Goal: Information Seeking & Learning: Compare options

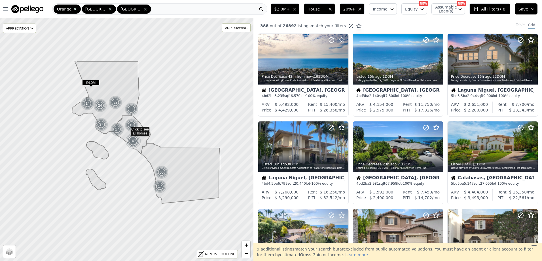
click at [512, 24] on div "Table Grid" at bounding box center [526, 26] width 31 height 6
click at [516, 23] on div "Table" at bounding box center [520, 26] width 9 height 6
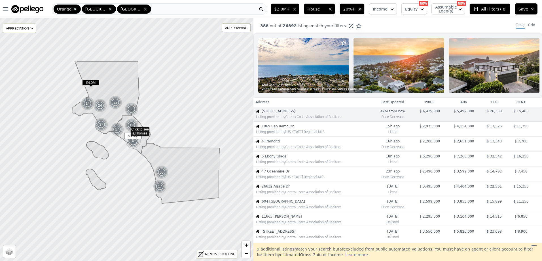
click at [293, 128] on span "1969 San Remo Dr" at bounding box center [317, 126] width 111 height 5
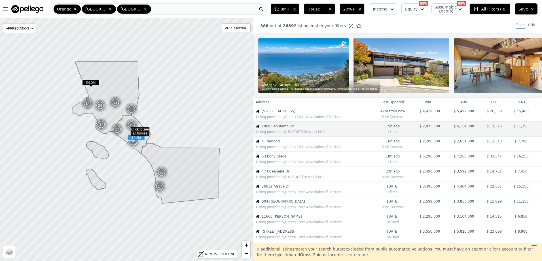
click at [284, 143] on span "4 Tramonti" at bounding box center [317, 141] width 111 height 5
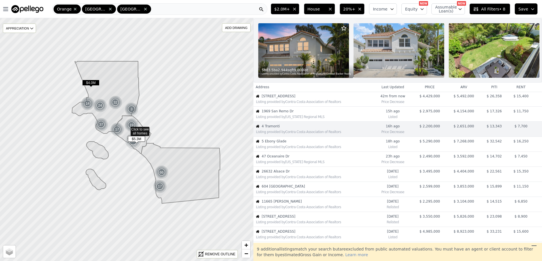
click at [284, 143] on span "5 Ebony Glade" at bounding box center [317, 141] width 111 height 5
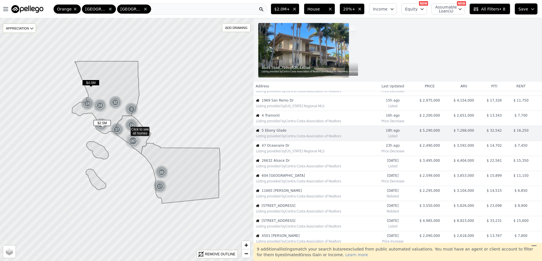
click at [284, 146] on span "47 Oceanaire Dr" at bounding box center [317, 145] width 111 height 5
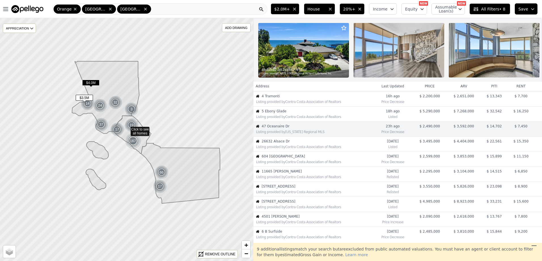
click at [284, 143] on span "26632 Alsace Dr" at bounding box center [317, 141] width 111 height 5
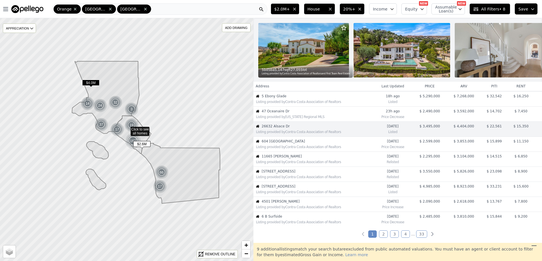
click at [284, 143] on span "604 [GEOGRAPHIC_DATA]" at bounding box center [317, 141] width 111 height 5
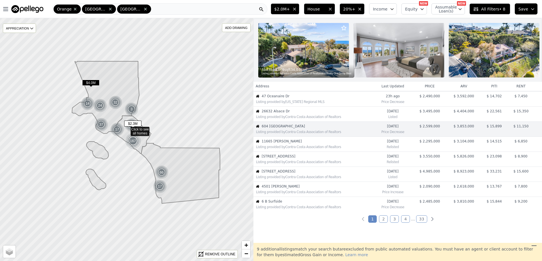
click at [284, 143] on span "11665 [PERSON_NAME]" at bounding box center [317, 141] width 111 height 5
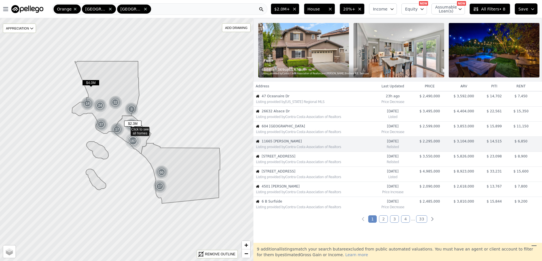
scroll to position [90, 0]
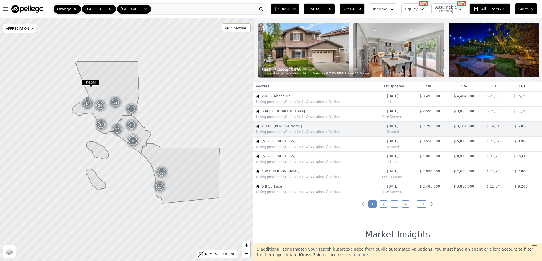
click at [535, 8] on button "Save" at bounding box center [526, 8] width 23 height 11
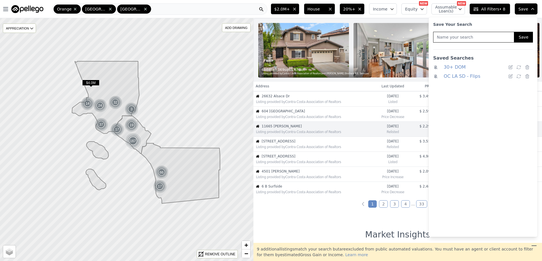
click at [535, 8] on button "Save" at bounding box center [526, 8] width 23 height 11
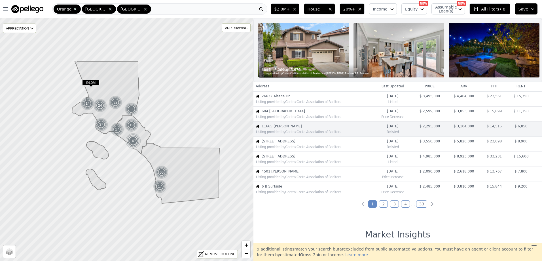
click at [535, 8] on button "Save" at bounding box center [526, 8] width 23 height 11
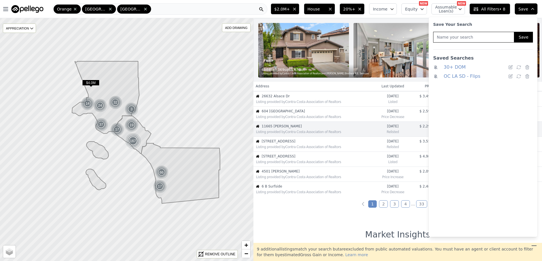
click at [462, 77] on link "OC LA SD - Flips" at bounding box center [462, 76] width 37 height 8
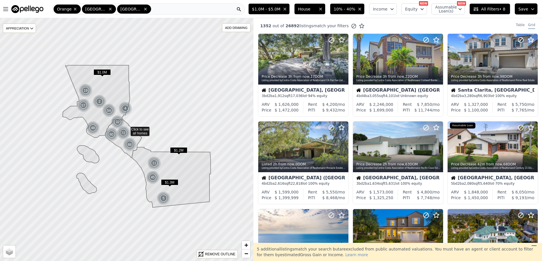
click at [515, 22] on div "1352 out of 26892 listings match your filters Table Grid" at bounding box center [397, 25] width 289 height 15
click at [516, 26] on div "Table" at bounding box center [520, 26] width 9 height 6
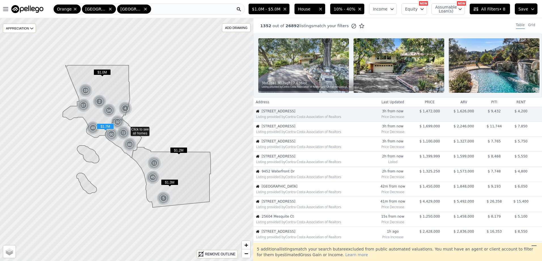
click at [283, 128] on span "6260 Napoli Court" at bounding box center [317, 126] width 111 height 5
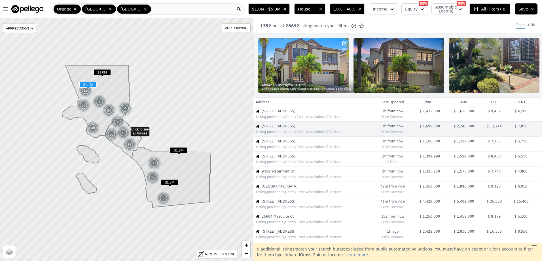
click at [284, 143] on span "18171 Hedgerow Way" at bounding box center [317, 141] width 111 height 5
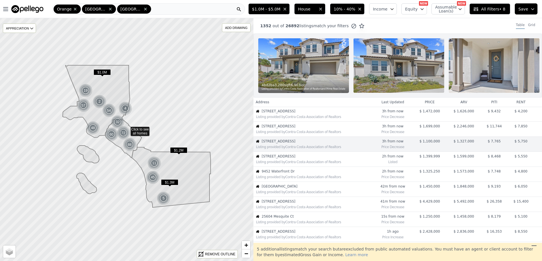
scroll to position [15, 0]
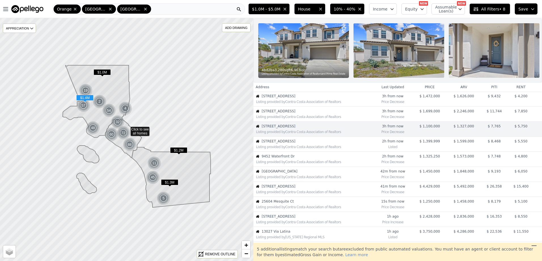
click at [296, 143] on span "17610 Chase St" at bounding box center [317, 141] width 111 height 5
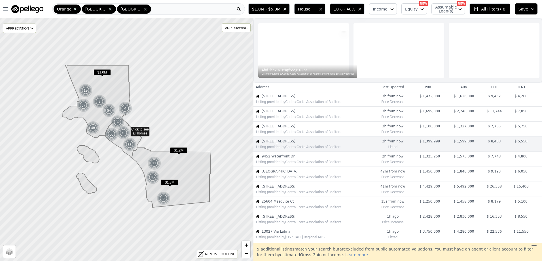
scroll to position [30, 0]
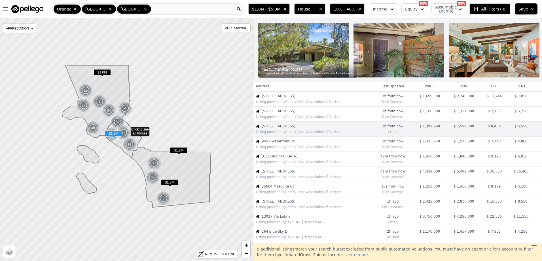
click at [306, 148] on div "Listing provided by Contra Costa Association of Realtors" at bounding box center [313, 146] width 119 height 6
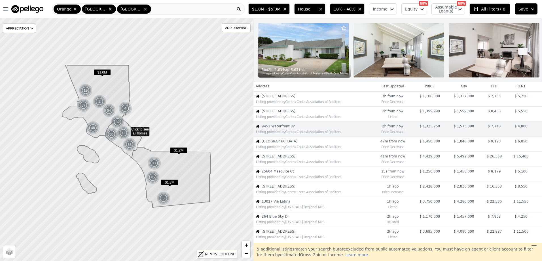
click at [494, 11] on span "All Filters • 8" at bounding box center [489, 9] width 32 height 6
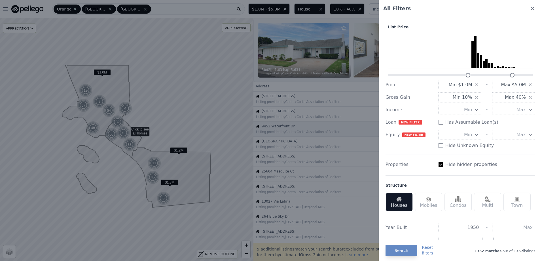
click at [465, 97] on span "Min 10%" at bounding box center [462, 97] width 20 height 7
click at [463, 127] on button "20%" at bounding box center [459, 128] width 43 height 10
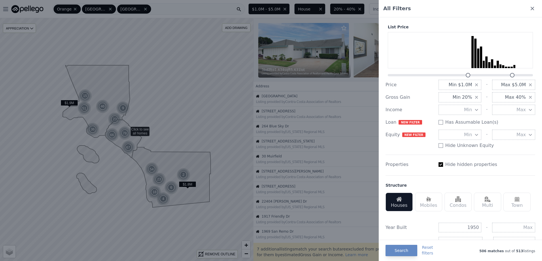
click at [465, 84] on span "Min $1.0M" at bounding box center [461, 84] width 24 height 7
click at [466, 97] on button "$2.0M" at bounding box center [459, 96] width 43 height 10
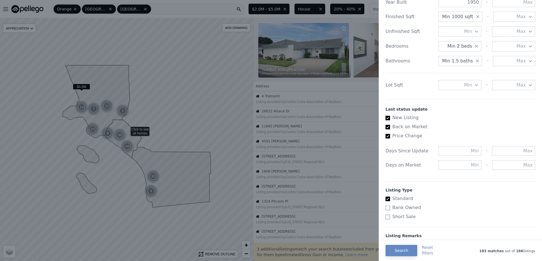
scroll to position [256, 0]
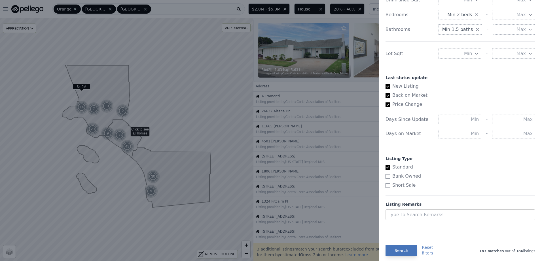
click at [401, 250] on button "Search" at bounding box center [401, 250] width 32 height 11
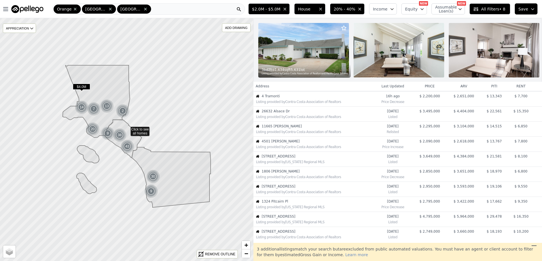
click at [525, 10] on span "Save" at bounding box center [523, 9] width 10 height 6
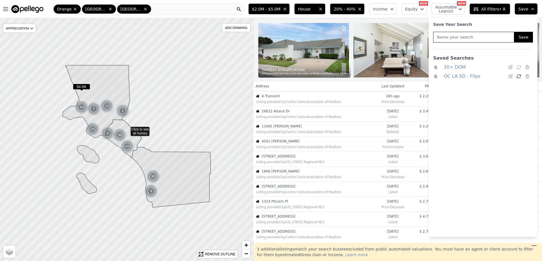
click at [518, 75] on icon at bounding box center [518, 76] width 5 height 5
click at [246, 17] on nav "Open main menu Orange Los Angeles San Diego" at bounding box center [123, 9] width 246 height 18
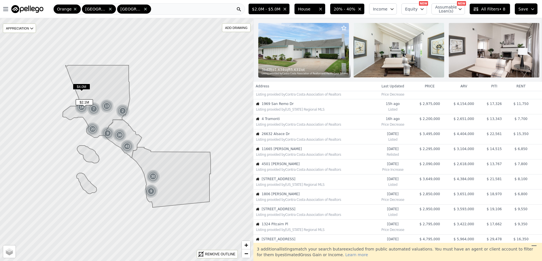
scroll to position [0, 0]
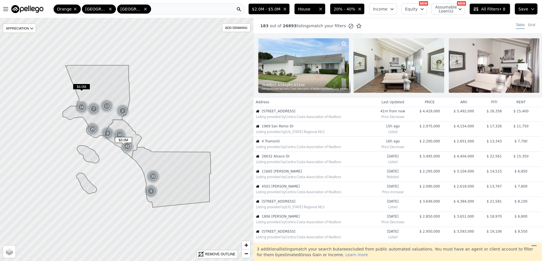
click at [291, 128] on span "1969 San Remo Dr" at bounding box center [317, 126] width 111 height 5
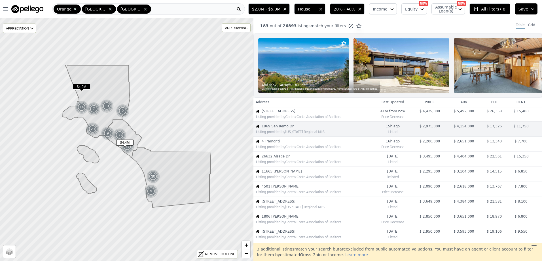
click at [296, 118] on div "Listing provided by Contra Costa Association of Realtors" at bounding box center [313, 116] width 119 height 6
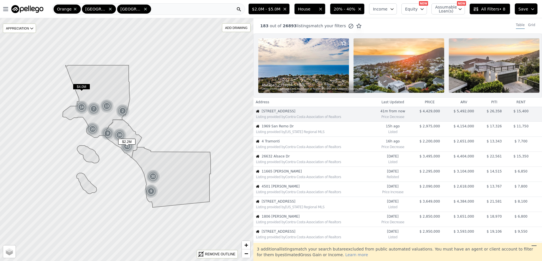
click at [285, 143] on span "4 Tramonti" at bounding box center [317, 141] width 111 height 5
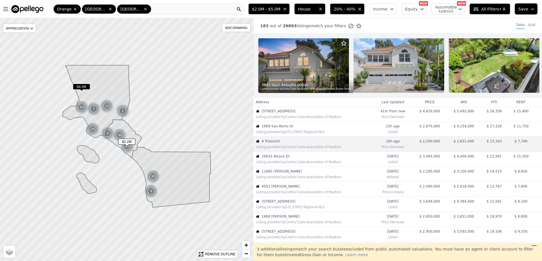
scroll to position [15, 0]
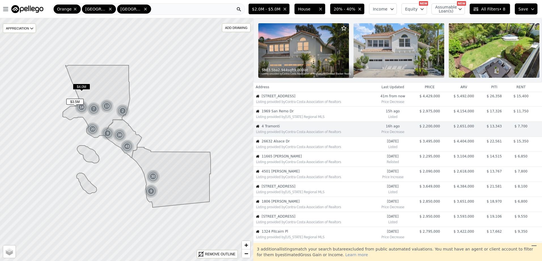
click at [294, 148] on div "Listing provided by Contra Costa Association of Realtors" at bounding box center [313, 146] width 119 height 6
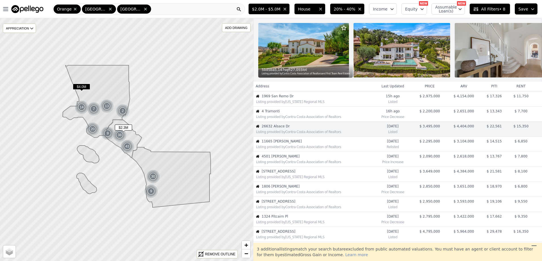
click at [294, 143] on span "11665 [PERSON_NAME]" at bounding box center [317, 141] width 111 height 5
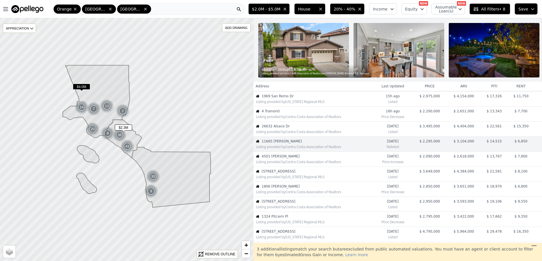
scroll to position [45, 0]
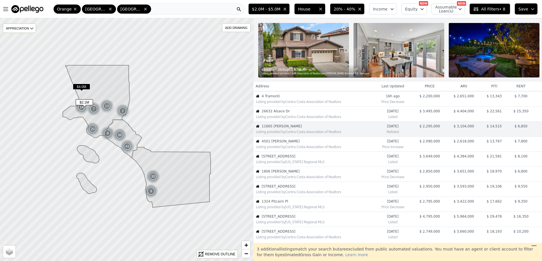
click at [290, 149] on div "Listing provided by Contra Costa Association of Realtors" at bounding box center [314, 147] width 116 height 5
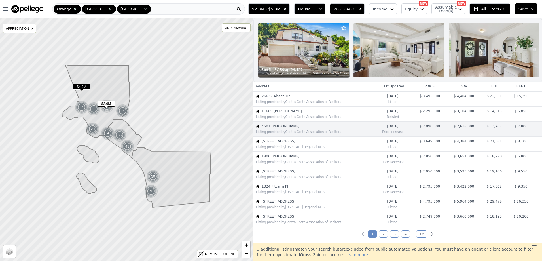
click at [290, 149] on div "Listing provided by California Regional MLS" at bounding box center [314, 147] width 116 height 5
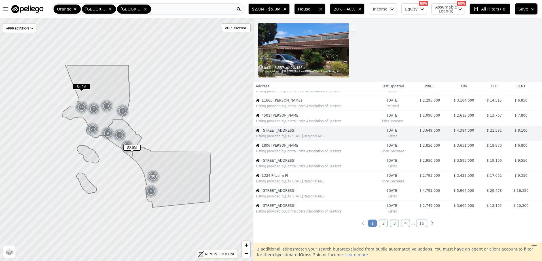
click at [290, 146] on span "1806 Calle Leticia" at bounding box center [317, 145] width 111 height 5
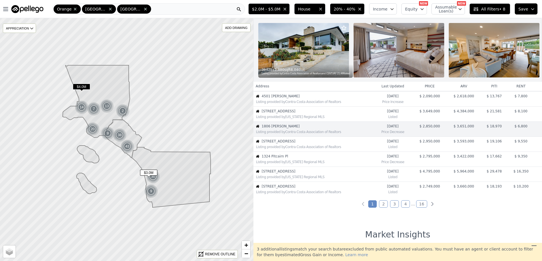
click at [290, 143] on span "2297 Newcastle Ave" at bounding box center [317, 141] width 111 height 5
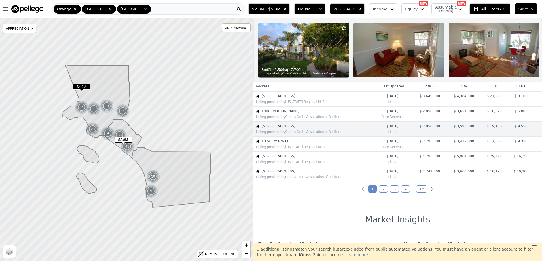
click at [290, 143] on span "1324 Pitcairn Pl" at bounding box center [317, 141] width 111 height 5
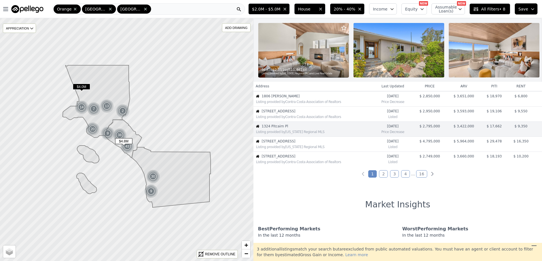
click at [290, 143] on span "2480 Iris Way" at bounding box center [317, 141] width 111 height 5
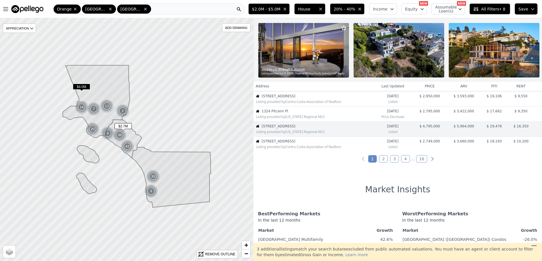
click at [290, 143] on span "10255 Overhill Dr" at bounding box center [317, 141] width 111 height 5
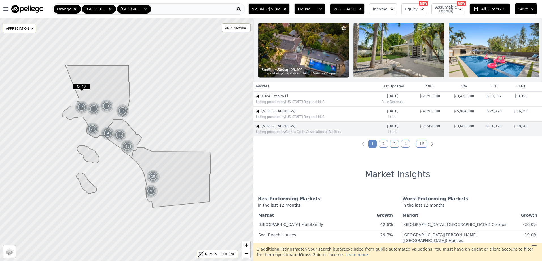
click at [382, 147] on link "2" at bounding box center [383, 143] width 9 height 7
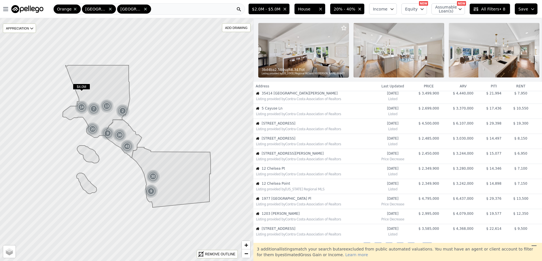
scroll to position [0, 0]
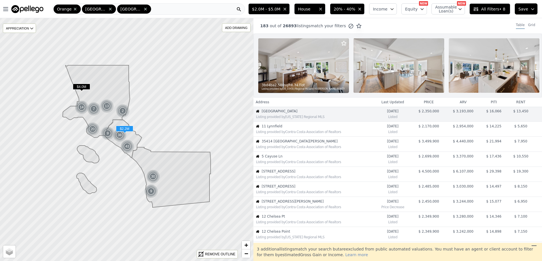
click at [293, 128] on span "11 Lynnfield" at bounding box center [318, 126] width 112 height 5
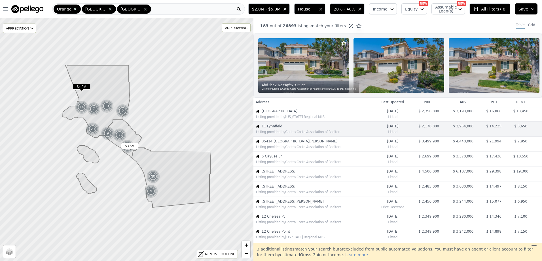
click at [287, 143] on span "35414 Via De Daum" at bounding box center [318, 141] width 112 height 5
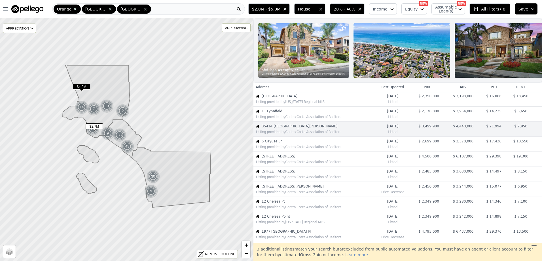
click at [287, 149] on div "Listing provided by Contra Costa Association of Realtors" at bounding box center [315, 147] width 118 height 5
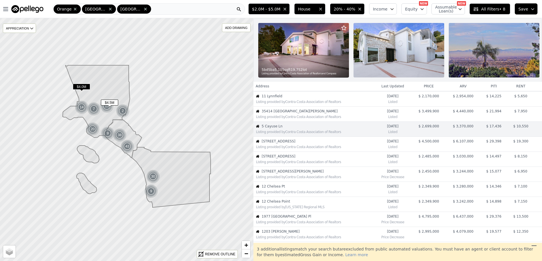
click at [289, 143] on span "1026 Rancho Rd" at bounding box center [318, 141] width 112 height 5
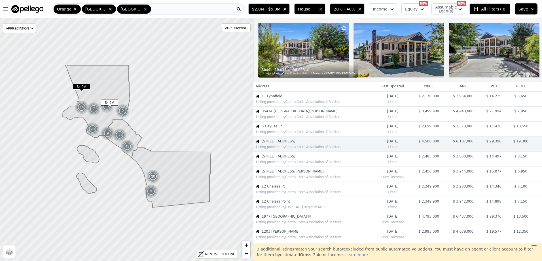
scroll to position [45, 0]
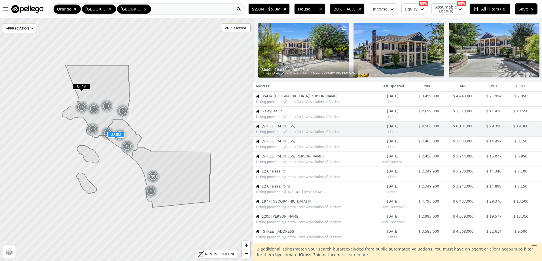
click at [290, 143] on span "1809 Tustin Ave" at bounding box center [318, 141] width 112 height 5
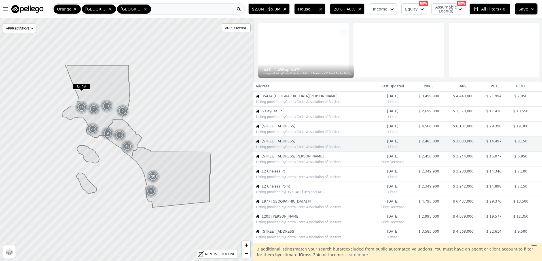
scroll to position [60, 0]
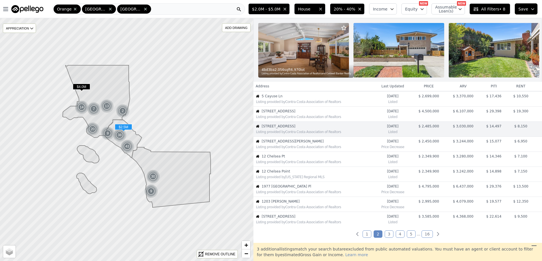
click at [290, 143] on span "10935 Osterman Ave" at bounding box center [318, 141] width 112 height 5
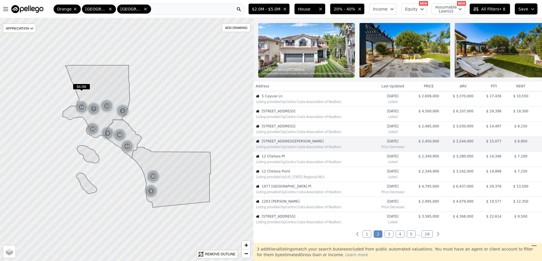
scroll to position [75, 0]
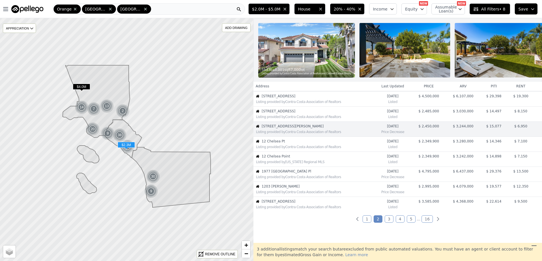
click at [290, 143] on span "12 Chelsea Pt" at bounding box center [318, 141] width 112 height 5
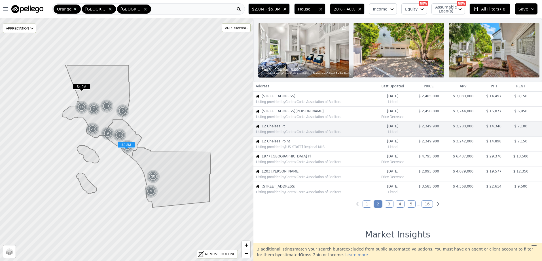
click at [290, 143] on span "12 Chelsea Point" at bounding box center [318, 141] width 112 height 5
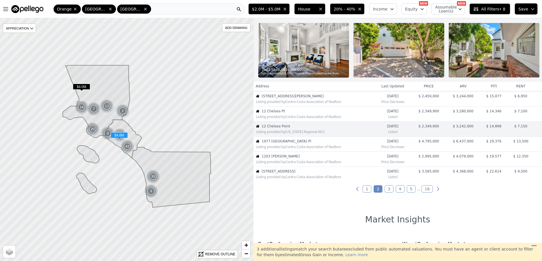
click at [290, 143] on span "1977 Port Cardiff Pl" at bounding box center [318, 141] width 112 height 5
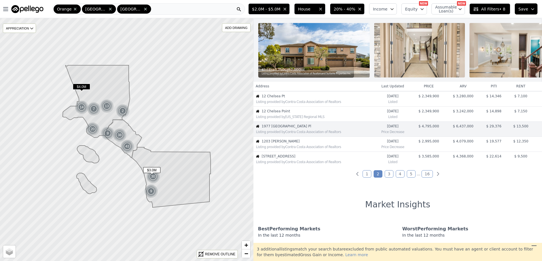
click at [290, 143] on span "1203 Caminito Graciela" at bounding box center [318, 141] width 112 height 5
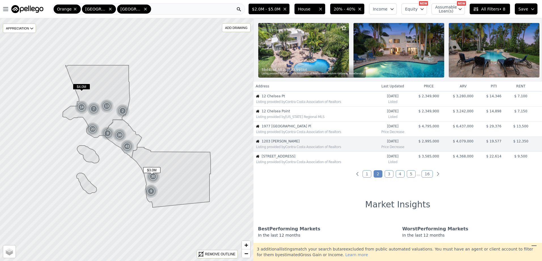
scroll to position [135, 0]
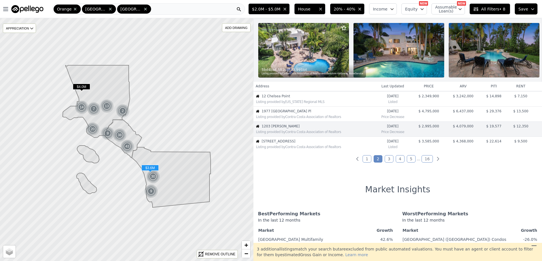
click at [290, 149] on div "Listing provided by Contra Costa Association of Realtors" at bounding box center [314, 146] width 120 height 6
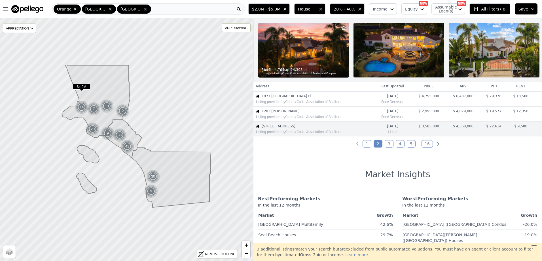
click at [389, 147] on link "3" at bounding box center [389, 143] width 9 height 7
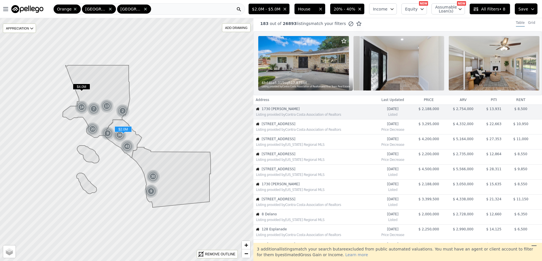
scroll to position [0, 0]
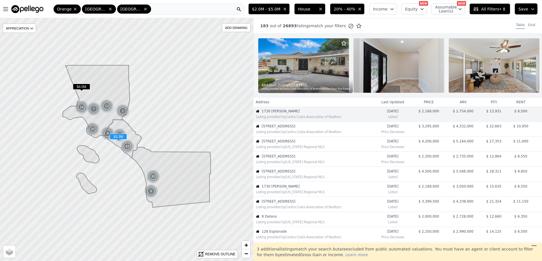
click at [315, 133] on div "Listing provided by Contra Costa Association of Realtors" at bounding box center [314, 131] width 120 height 6
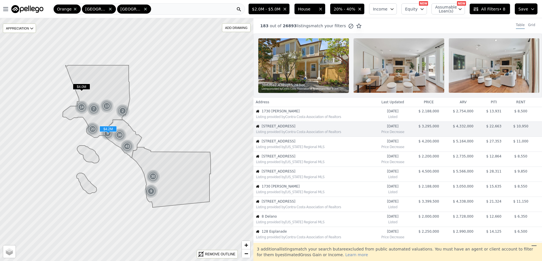
click at [290, 143] on span "3781 Ragtime Cir" at bounding box center [318, 141] width 112 height 5
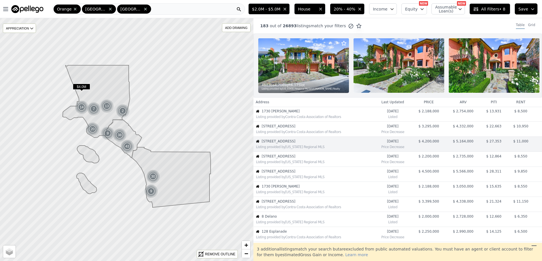
scroll to position [15, 0]
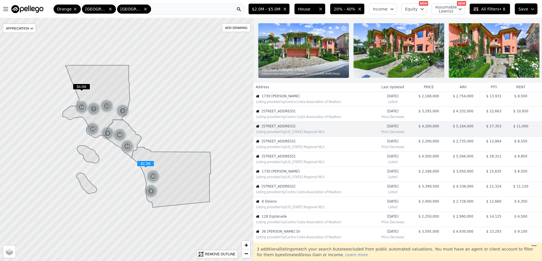
click at [299, 143] on span "1300 Oak Ave" at bounding box center [318, 141] width 112 height 5
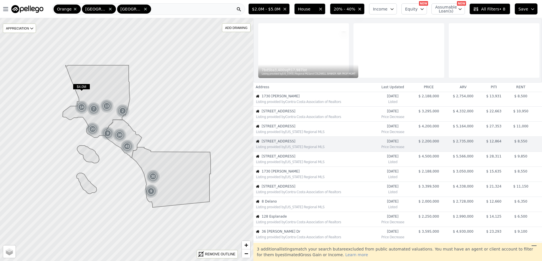
scroll to position [30, 0]
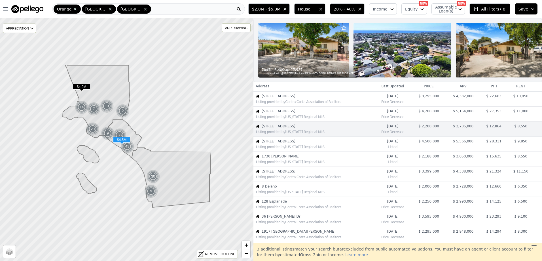
click at [296, 143] on span "326 Ledroit St" at bounding box center [318, 141] width 112 height 5
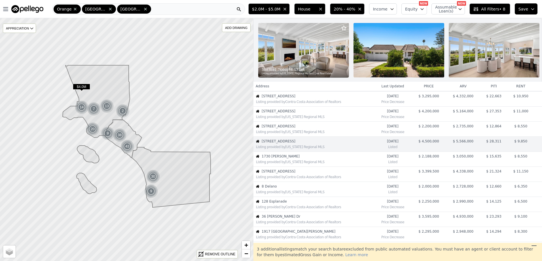
scroll to position [45, 0]
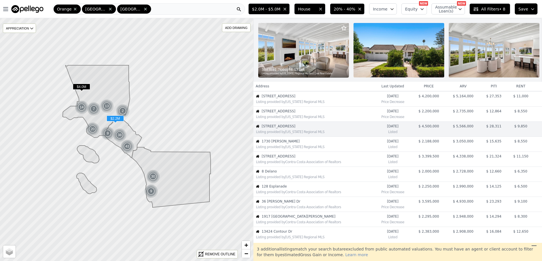
click at [296, 143] on span "1730 Sunny Knoll" at bounding box center [318, 141] width 112 height 5
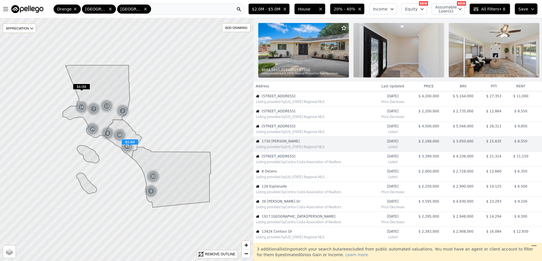
scroll to position [60, 0]
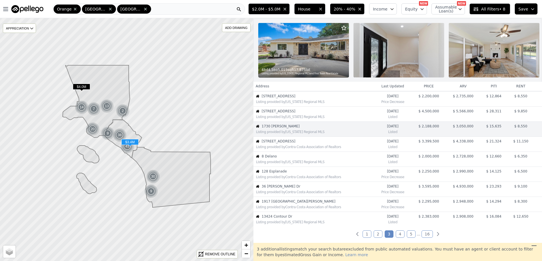
click at [296, 149] on div "Listing provided by Contra Costa Association of Realtors" at bounding box center [315, 147] width 118 height 5
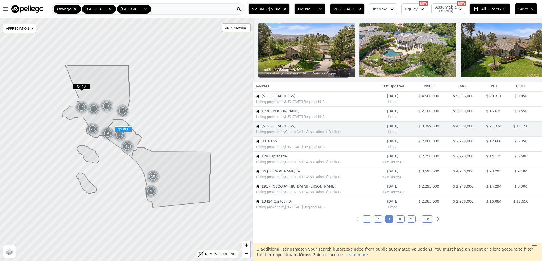
click at [296, 149] on div "Listing provided by California Regional MLS" at bounding box center [315, 147] width 118 height 5
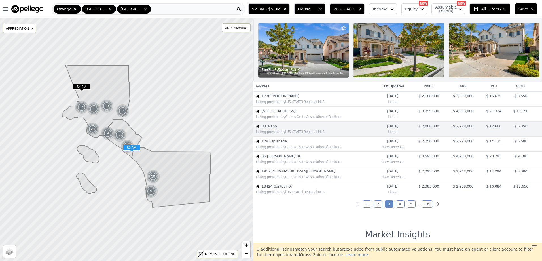
click at [296, 149] on div "Listing provided by Contra Costa Association of Realtors" at bounding box center [315, 147] width 118 height 5
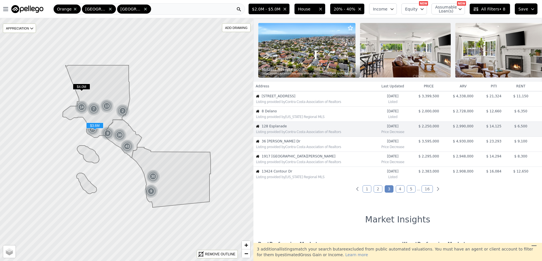
click at [296, 149] on div "Listing provided by Contra Costa Association of Realtors" at bounding box center [315, 147] width 118 height 5
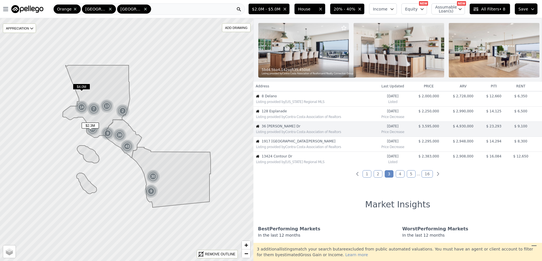
click at [296, 149] on div "Listing provided by Contra Costa Association of Realtors" at bounding box center [315, 147] width 118 height 5
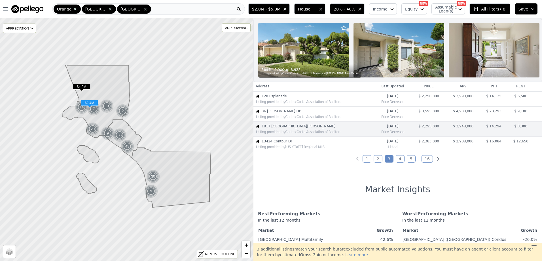
click at [296, 149] on div "Listing provided by California Regional MLS" at bounding box center [315, 147] width 118 height 5
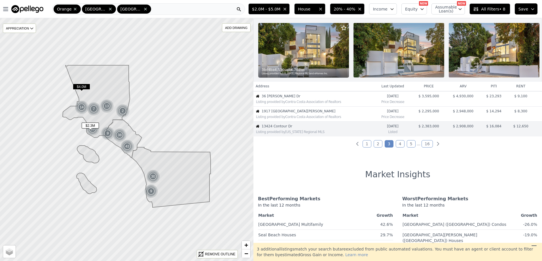
click at [298, 113] on span "1917 Via Estudillo" at bounding box center [318, 111] width 112 height 5
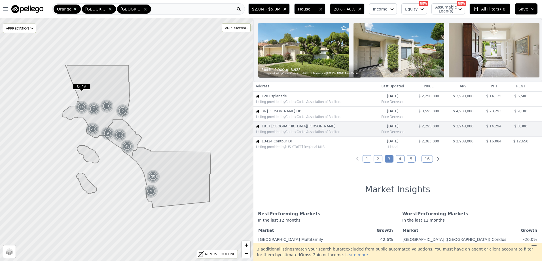
click at [301, 156] on div "183 out of 26893 listings match your filters Table Grid 5 bd 4 ba 2,900 sqft 8,…" at bounding box center [397, 130] width 289 height 224
click at [283, 149] on div "Listing provided by California Regional MLS" at bounding box center [315, 147] width 118 height 5
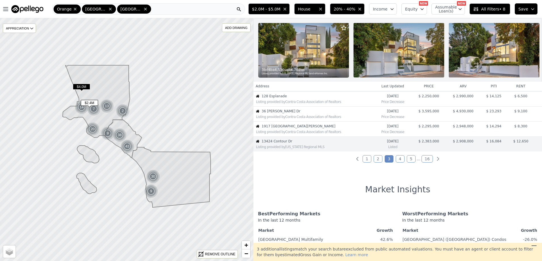
scroll to position [150, 0]
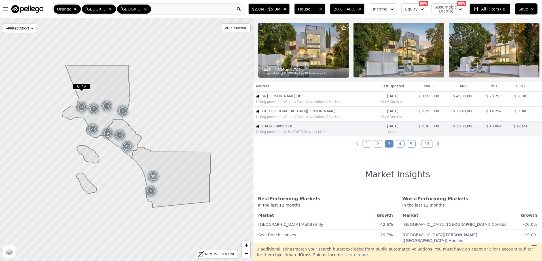
click at [398, 147] on link "4" at bounding box center [400, 143] width 9 height 7
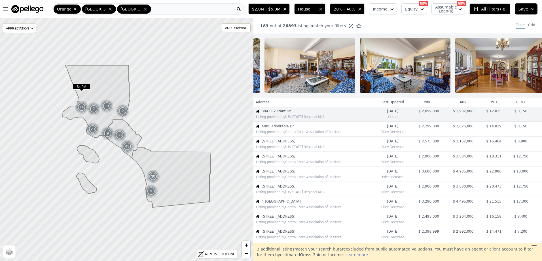
scroll to position [0, 0]
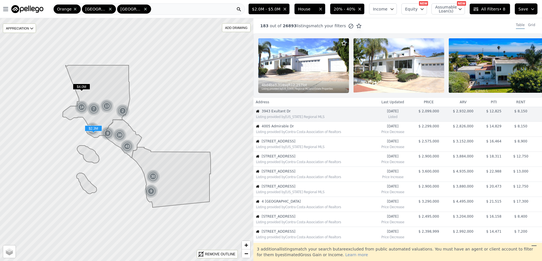
click at [286, 134] on div "Listing provided by Contra Costa Association of Realtors" at bounding box center [315, 132] width 118 height 5
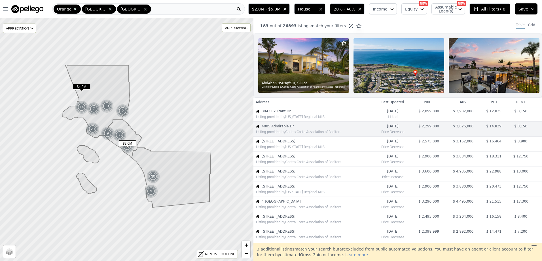
click at [283, 143] on span "14 Glastonbury Pl" at bounding box center [318, 141] width 112 height 5
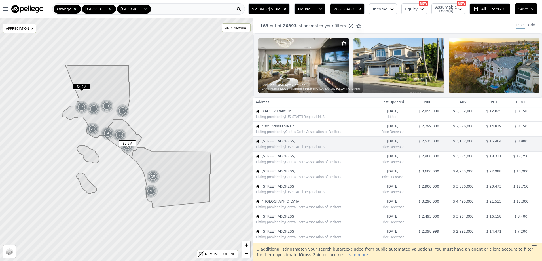
scroll to position [15, 0]
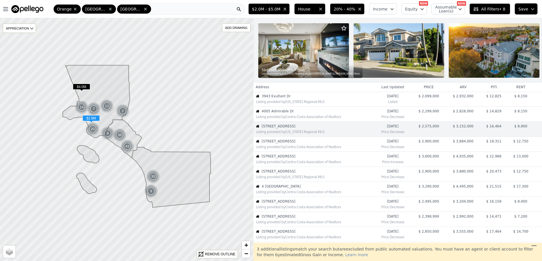
click at [298, 149] on div "Listing provided by Contra Costa Association of Realtors" at bounding box center [315, 147] width 118 height 5
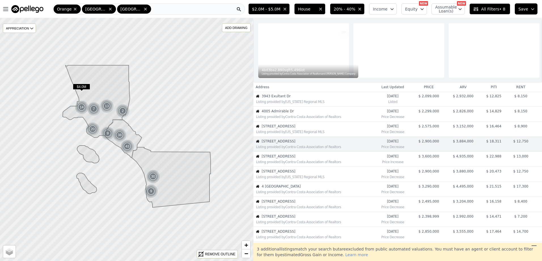
scroll to position [30, 0]
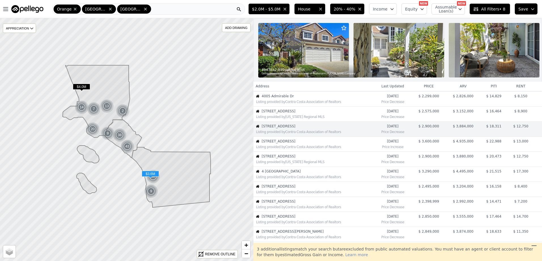
click at [338, 149] on div "Listing provided by Contra Costa Association of Realtors" at bounding box center [315, 147] width 118 height 5
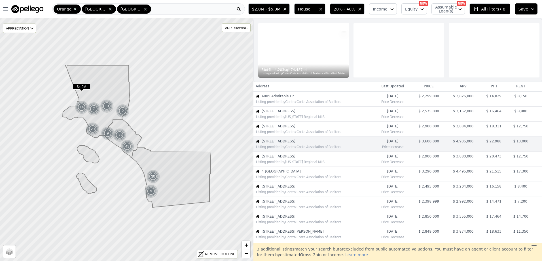
scroll to position [45, 0]
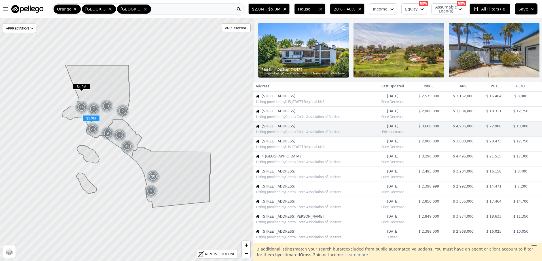
click at [282, 143] on span "50 Village Circle" at bounding box center [318, 141] width 112 height 5
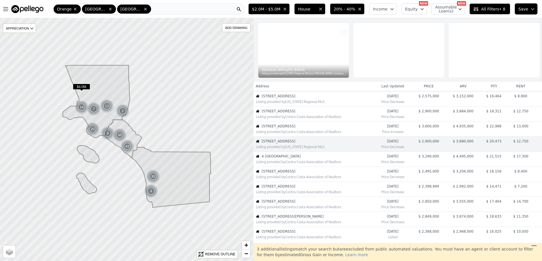
scroll to position [60, 0]
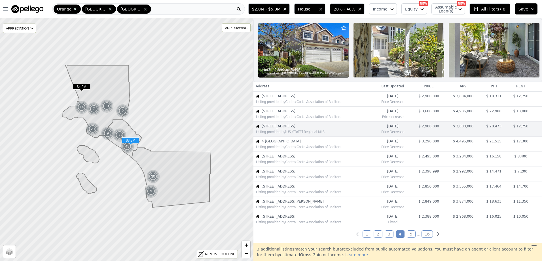
click at [289, 143] on span "4 Andromeda Isle" at bounding box center [318, 141] width 112 height 5
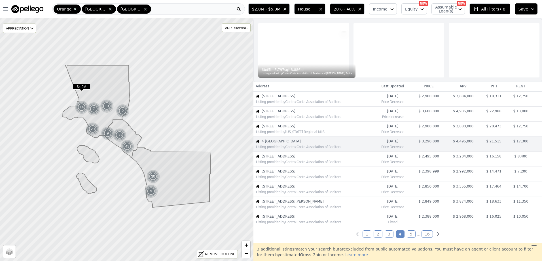
scroll to position [75, 0]
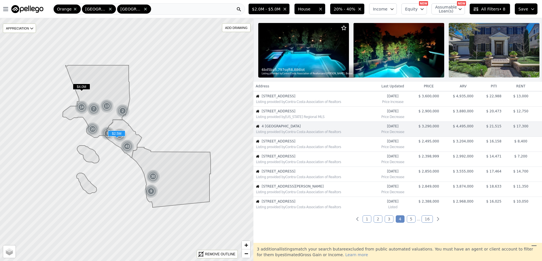
click at [289, 143] on span "289 23rd St" at bounding box center [318, 141] width 112 height 5
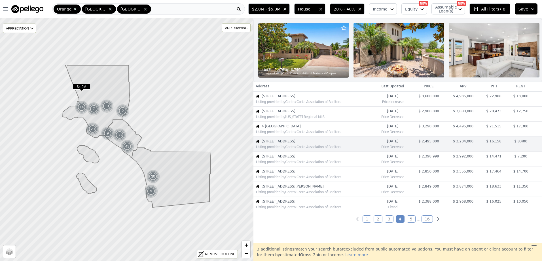
scroll to position [90, 0]
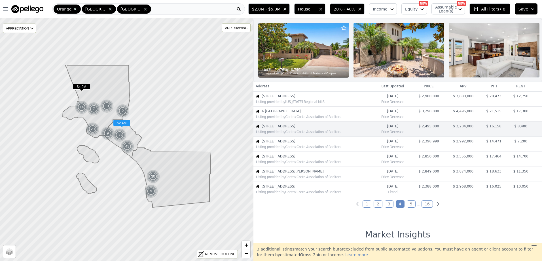
click at [289, 143] on span "19111 Ridgeview Rd" at bounding box center [318, 141] width 112 height 5
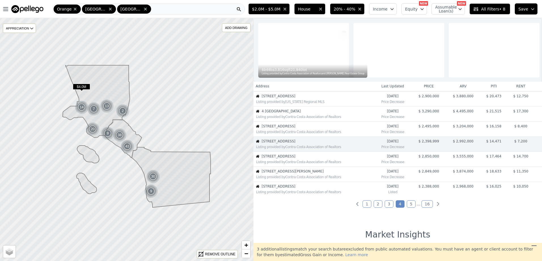
scroll to position [105, 0]
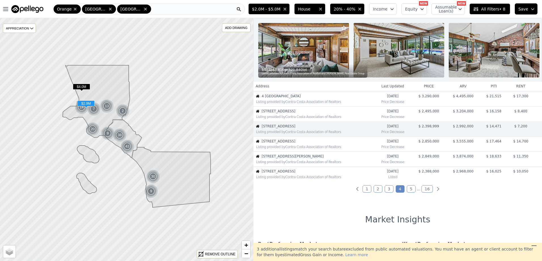
click at [290, 143] on span "3601 Dellvale Pl" at bounding box center [318, 141] width 112 height 5
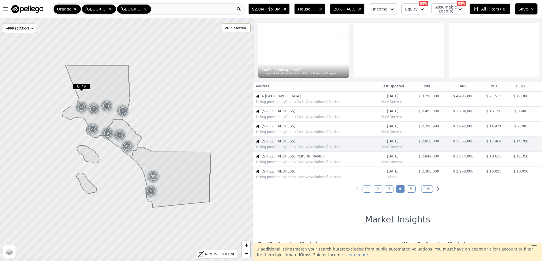
scroll to position [120, 0]
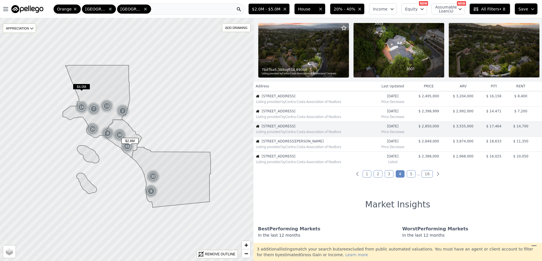
click at [300, 149] on div "Listing provided by Contra Costa Association of Realtors" at bounding box center [315, 147] width 118 height 5
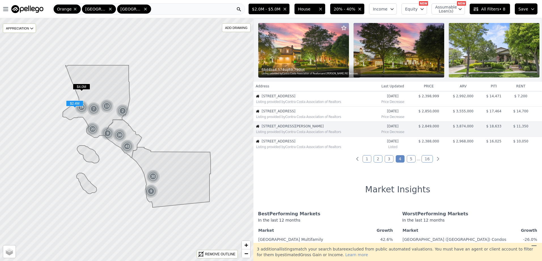
click at [300, 149] on div "Listing provided by Contra Costa Association of Realtors" at bounding box center [315, 147] width 118 height 5
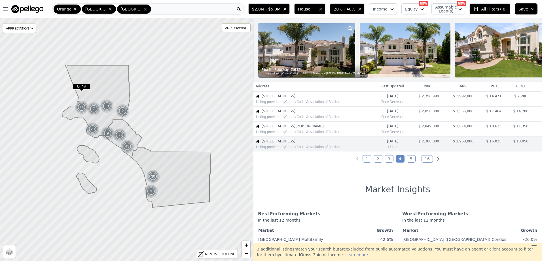
scroll to position [150, 0]
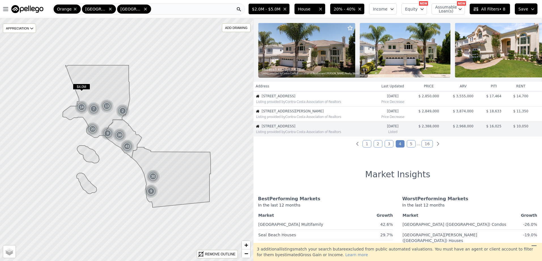
click at [410, 146] on link "5" at bounding box center [411, 143] width 9 height 7
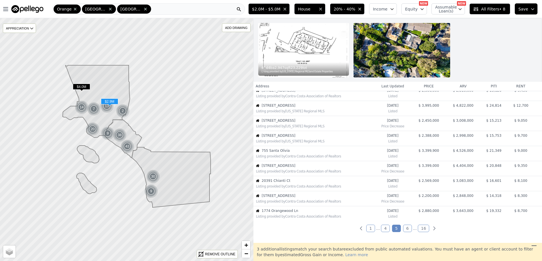
scroll to position [0, 0]
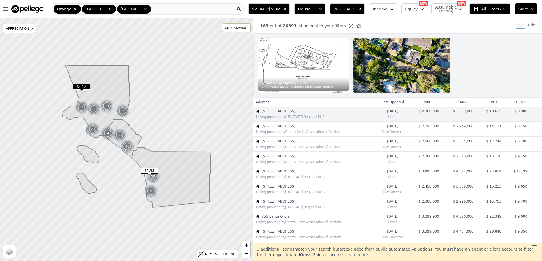
click at [289, 126] on span "517 Hidden Ridge Ct" at bounding box center [318, 126] width 112 height 5
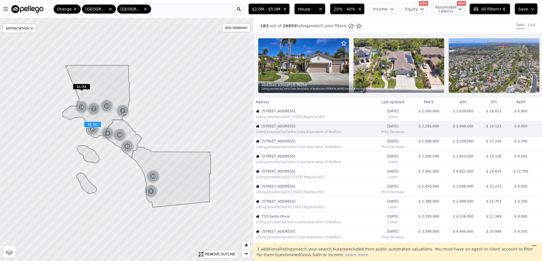
click at [291, 113] on span "4060 Via Opata" at bounding box center [318, 111] width 112 height 5
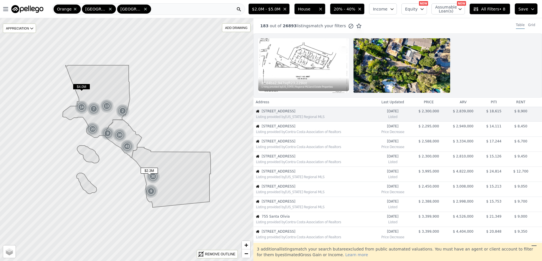
click at [299, 131] on div "Listing provided by Contra Costa Association of Realtors" at bounding box center [315, 132] width 118 height 5
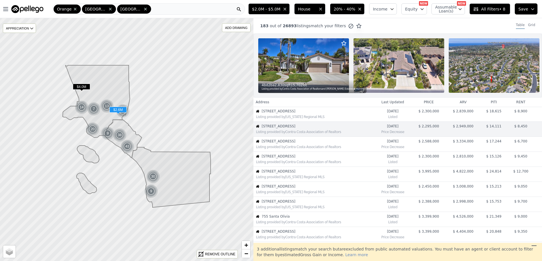
click at [287, 149] on div "Listing provided by Contra Costa Association of Realtors" at bounding box center [315, 147] width 118 height 5
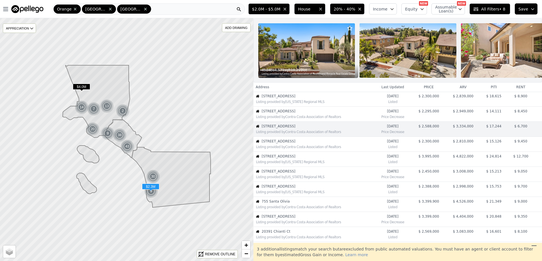
click at [287, 149] on div "Listing provided by Contra Costa Association of Realtors" at bounding box center [315, 147] width 118 height 5
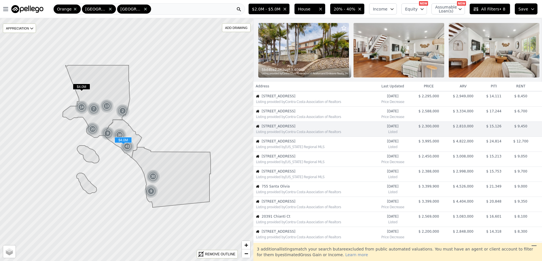
click at [287, 149] on div "Listing provided by California Regional MLS" at bounding box center [315, 147] width 118 height 5
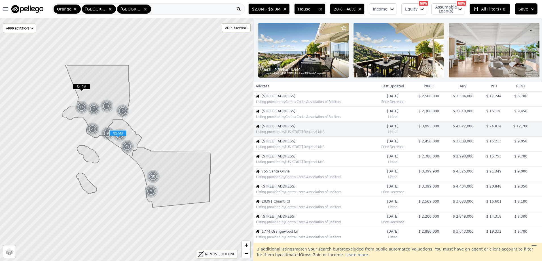
click at [287, 149] on div "Listing provided by California Regional MLS" at bounding box center [315, 147] width 118 height 5
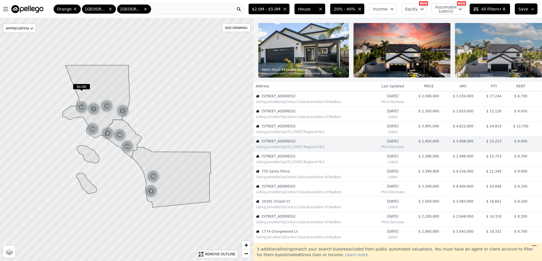
scroll to position [60, 0]
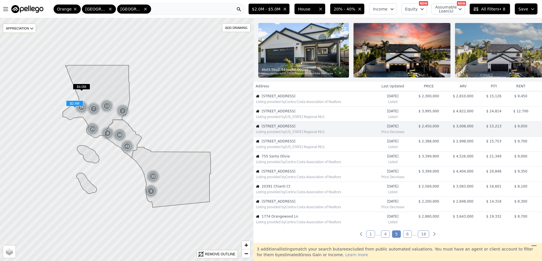
click at [287, 149] on div "Listing provided by California Regional MLS" at bounding box center [315, 147] width 118 height 5
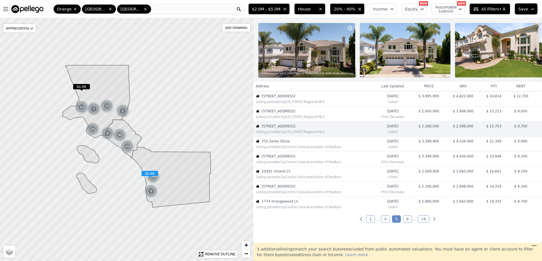
click at [287, 149] on div "Listing provided by Contra Costa Association of Realtors" at bounding box center [315, 147] width 118 height 5
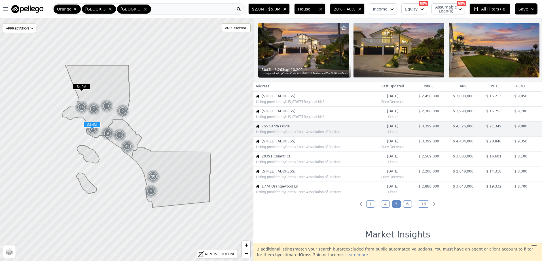
click at [287, 149] on div "Listing provided by Contra Costa Association of Realtors" at bounding box center [315, 147] width 118 height 5
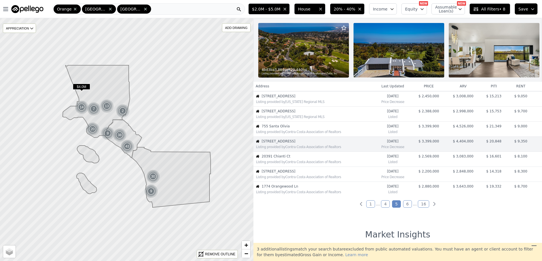
scroll to position [105, 0]
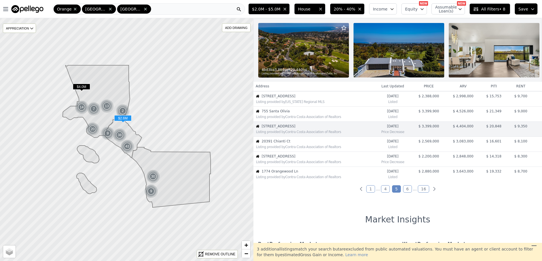
click at [287, 149] on div "Listing provided by Contra Costa Association of Realtors" at bounding box center [315, 147] width 118 height 5
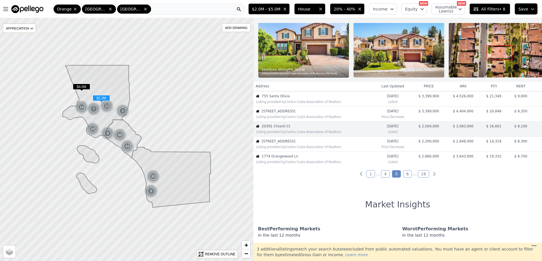
click at [287, 149] on div "Listing provided by Contra Costa Association of Realtors" at bounding box center [315, 147] width 118 height 5
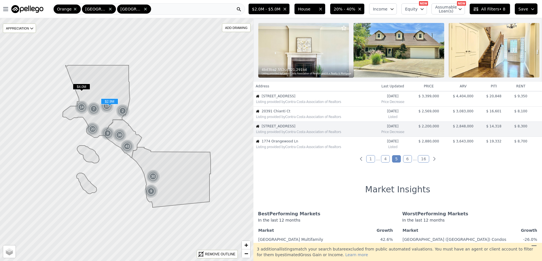
click at [287, 149] on div "Listing provided by Contra Costa Association of Realtors" at bounding box center [315, 147] width 118 height 5
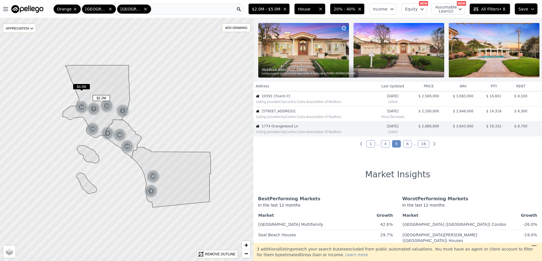
click at [289, 119] on div "Listing provided by Contra Costa Association of Realtors" at bounding box center [315, 116] width 118 height 5
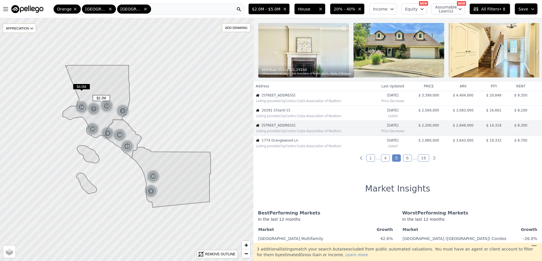
scroll to position [135, 0]
click at [297, 143] on td "1774 Orangewood Ln Listing provided by Contra Costa Association of Realtors" at bounding box center [313, 144] width 120 height 15
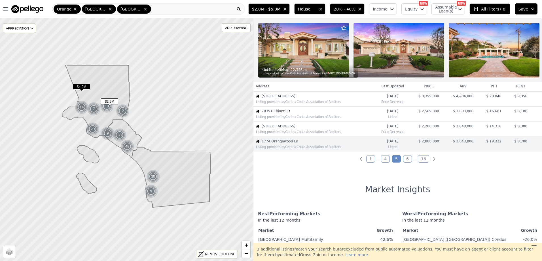
scroll to position [150, 0]
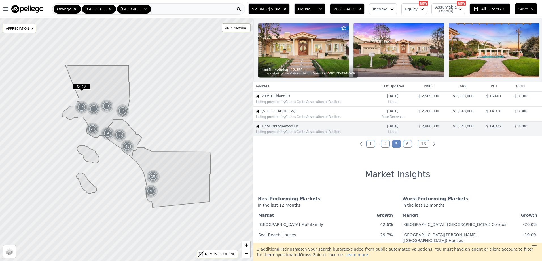
click at [409, 146] on li "6" at bounding box center [407, 144] width 9 height 6
click at [407, 147] on link "6" at bounding box center [407, 143] width 9 height 7
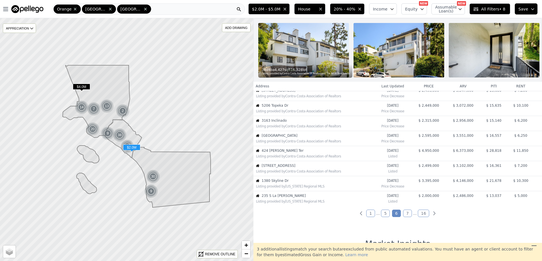
scroll to position [0, 0]
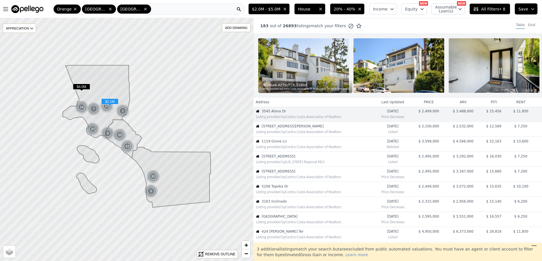
click at [286, 134] on div "Listing provided by Contra Costa Association of Realtors" at bounding box center [315, 132] width 118 height 5
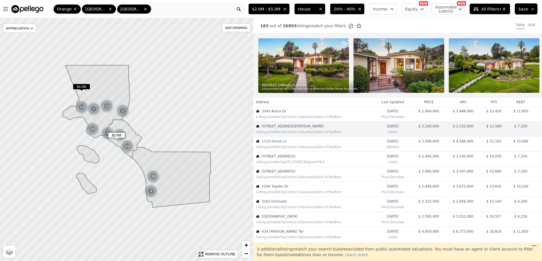
click at [285, 143] on span "1119 Grove Ln" at bounding box center [318, 141] width 112 height 5
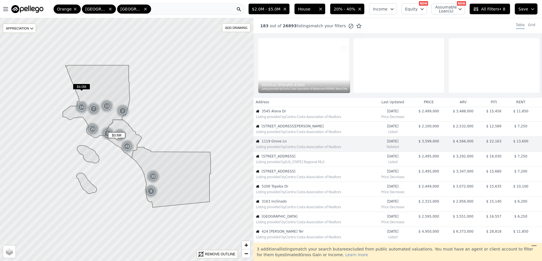
scroll to position [15, 0]
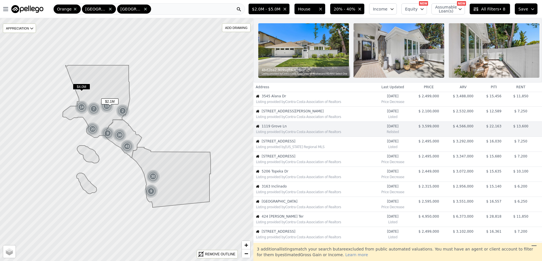
click at [283, 113] on span "1861 Wilson Ave" at bounding box center [318, 111] width 112 height 5
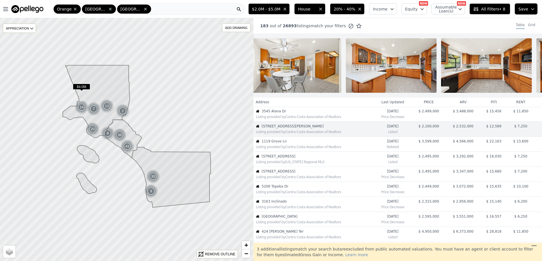
scroll to position [0, 1634]
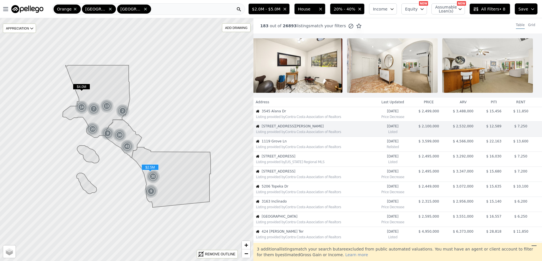
click at [281, 164] on div "Listing provided by California Regional MLS" at bounding box center [315, 162] width 118 height 5
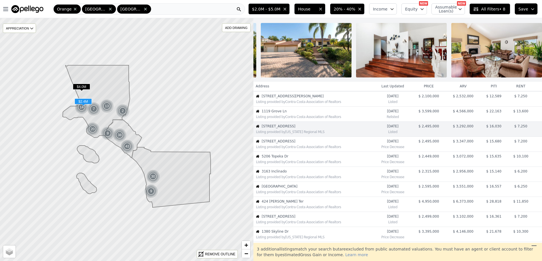
scroll to position [0, 0]
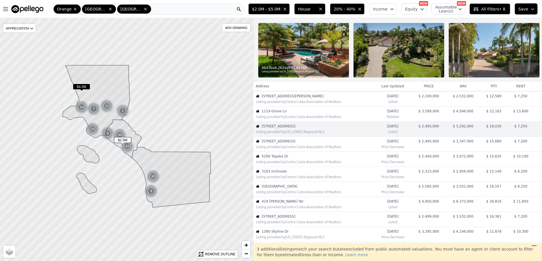
click at [291, 149] on div "Listing provided by Contra Costa Association of Realtors" at bounding box center [315, 147] width 118 height 5
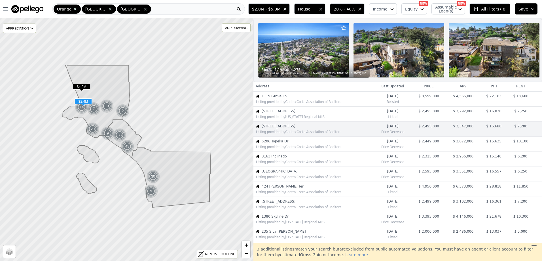
click at [291, 149] on div "Listing provided by Contra Costa Association of Realtors" at bounding box center [315, 147] width 118 height 5
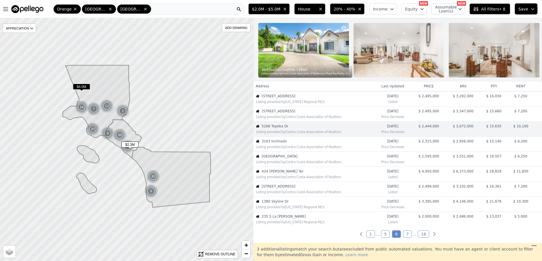
click at [291, 149] on div "Listing provided by Contra Costa Association of Realtors" at bounding box center [315, 147] width 118 height 5
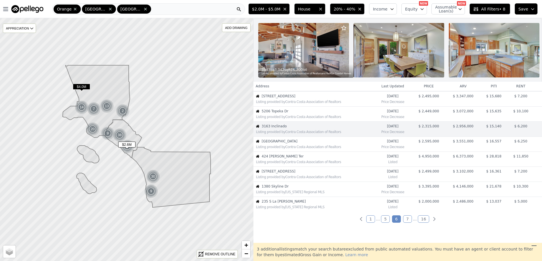
click at [291, 149] on div "Listing provided by Contra Costa Association of Realtors" at bounding box center [315, 147] width 118 height 5
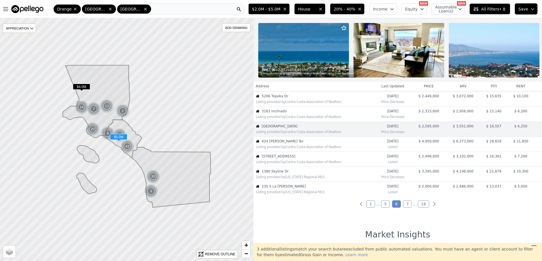
click at [291, 149] on div "Listing provided by Contra Costa Association of Realtors" at bounding box center [315, 147] width 118 height 5
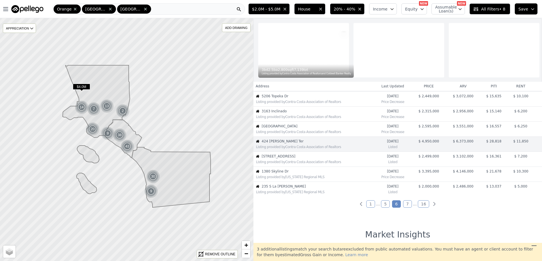
scroll to position [105, 0]
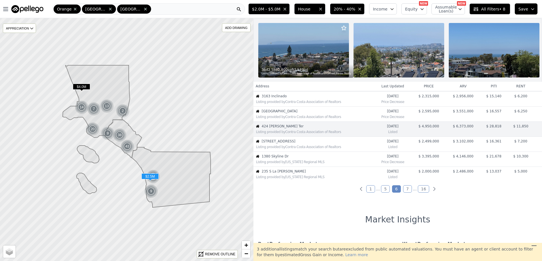
click at [289, 149] on div "Listing provided by Contra Costa Association of Realtors" at bounding box center [315, 147] width 118 height 5
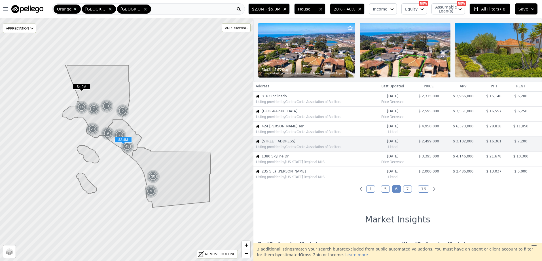
scroll to position [120, 0]
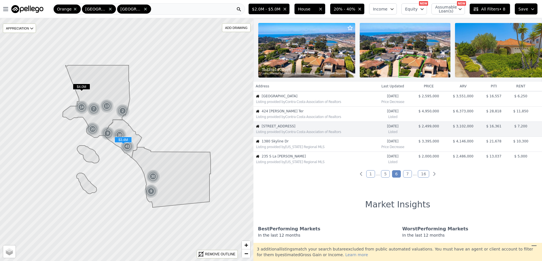
click at [287, 148] on div "Listing provided by California Regional MLS" at bounding box center [314, 146] width 120 height 6
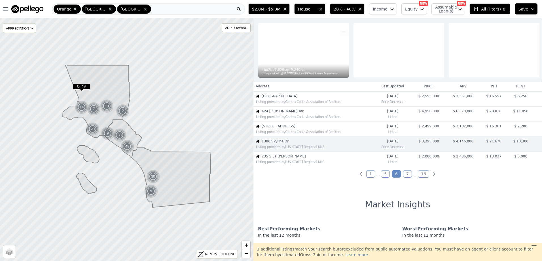
scroll to position [135, 0]
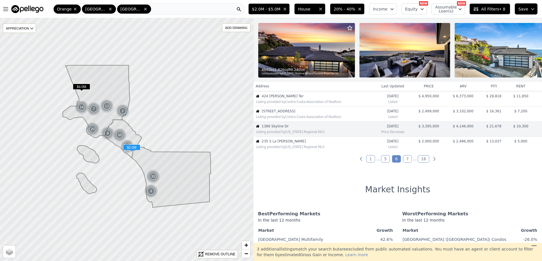
click at [287, 149] on div "Listing provided by California Regional MLS" at bounding box center [315, 147] width 118 height 5
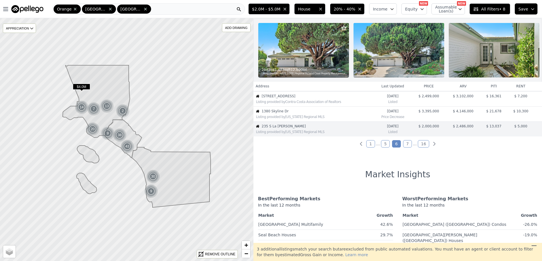
click at [403, 147] on link "7" at bounding box center [407, 143] width 9 height 7
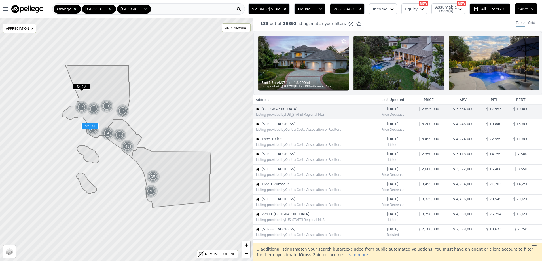
scroll to position [0, 0]
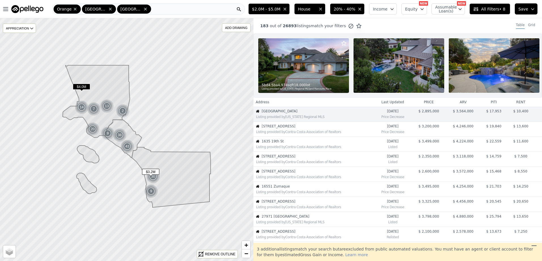
click at [292, 133] on div "Listing provided by Contra Costa Association of Realtors" at bounding box center [314, 131] width 120 height 6
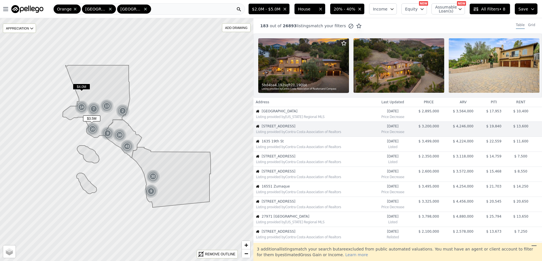
click at [291, 143] on span "1635 19th St" at bounding box center [318, 141] width 112 height 5
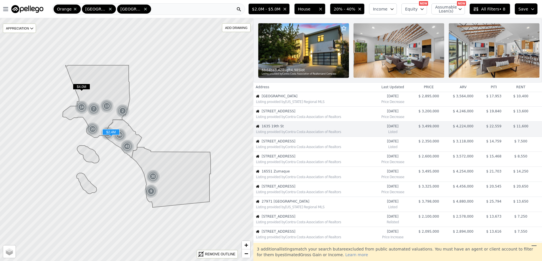
click at [290, 149] on div "Listing provided by Contra Costa Association of Realtors" at bounding box center [315, 147] width 118 height 5
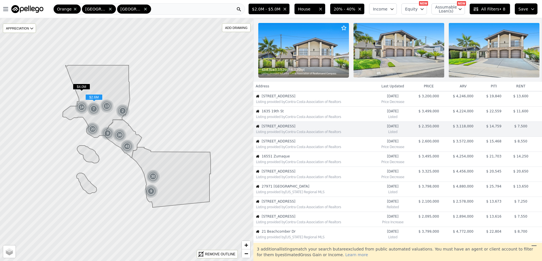
click at [290, 149] on div "Listing provided by Contra Costa Association of Realtors" at bounding box center [315, 147] width 118 height 5
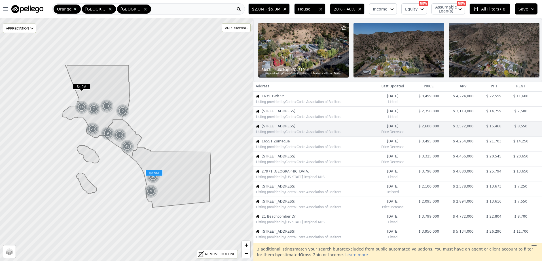
click at [290, 149] on div "Listing provided by Contra Costa Association of Realtors" at bounding box center [315, 147] width 118 height 5
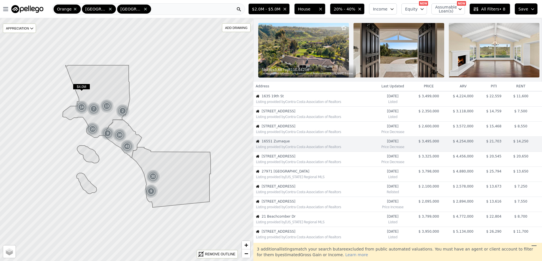
scroll to position [60, 0]
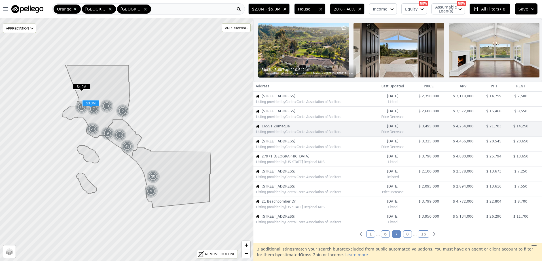
click at [290, 149] on div "Listing provided by Contra Costa Association of Realtors" at bounding box center [315, 147] width 118 height 5
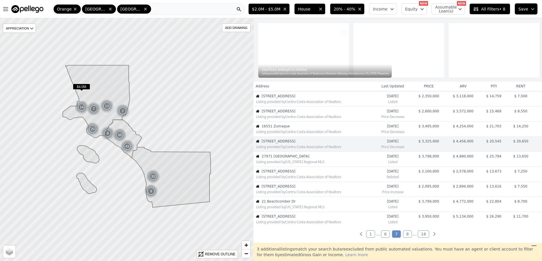
scroll to position [75, 0]
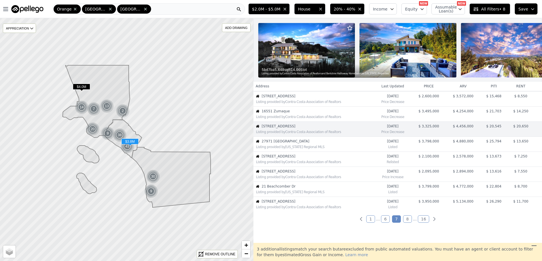
click at [290, 149] on div "Listing provided by California Regional MLS" at bounding box center [315, 147] width 118 height 5
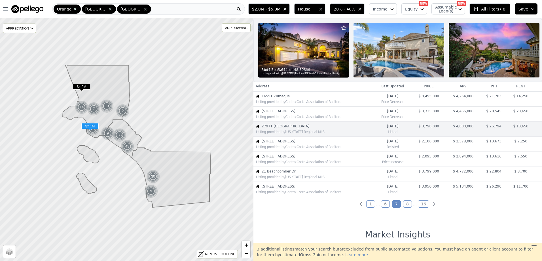
click at [290, 149] on div "Listing provided by Contra Costa Association of Realtors" at bounding box center [315, 147] width 118 height 5
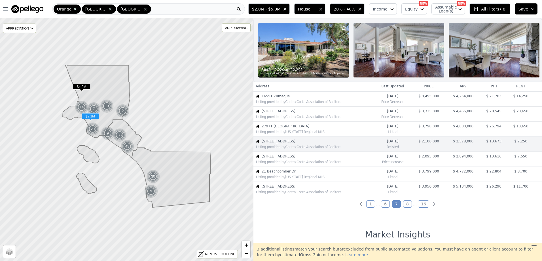
scroll to position [105, 0]
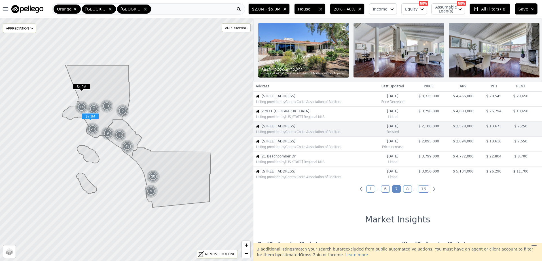
click at [290, 149] on div "Listing provided by Contra Costa Association of Realtors" at bounding box center [315, 147] width 118 height 5
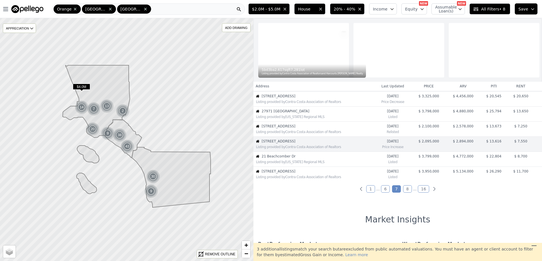
scroll to position [120, 0]
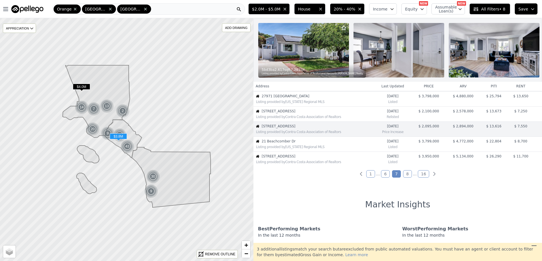
click at [290, 149] on div "Listing provided by California Regional MLS" at bounding box center [315, 147] width 118 height 5
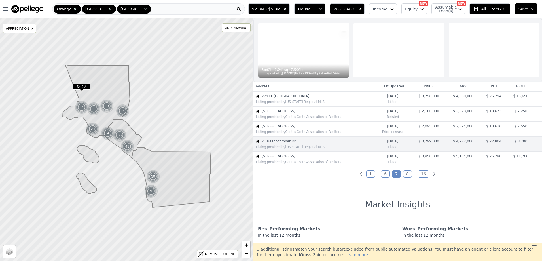
scroll to position [135, 0]
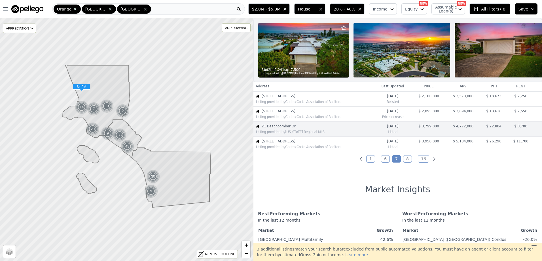
click at [293, 148] on div "Listing provided by Contra Costa Association of Realtors" at bounding box center [314, 146] width 120 height 6
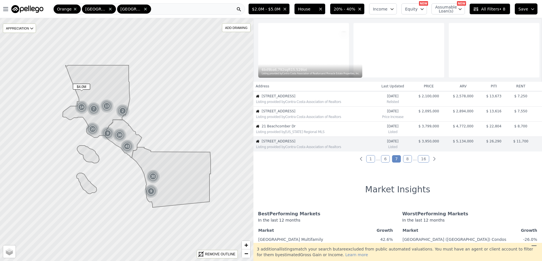
scroll to position [150, 0]
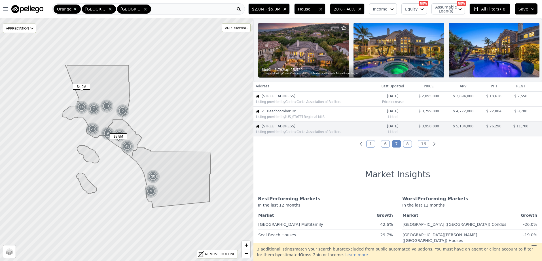
click at [294, 113] on td "21 Beachcomber Dr Listing provided by California Regional MLS" at bounding box center [313, 114] width 120 height 15
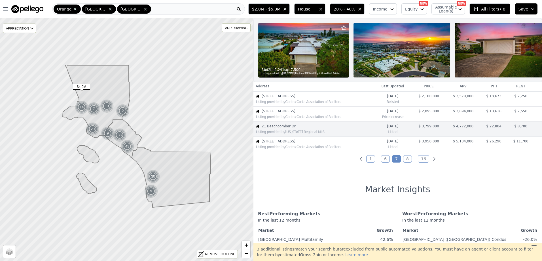
click at [292, 143] on span "25769 Oak Leaf Ct" at bounding box center [318, 141] width 112 height 5
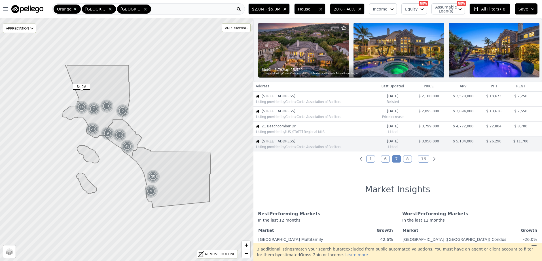
scroll to position [150, 0]
